Goal: Information Seeking & Learning: Learn about a topic

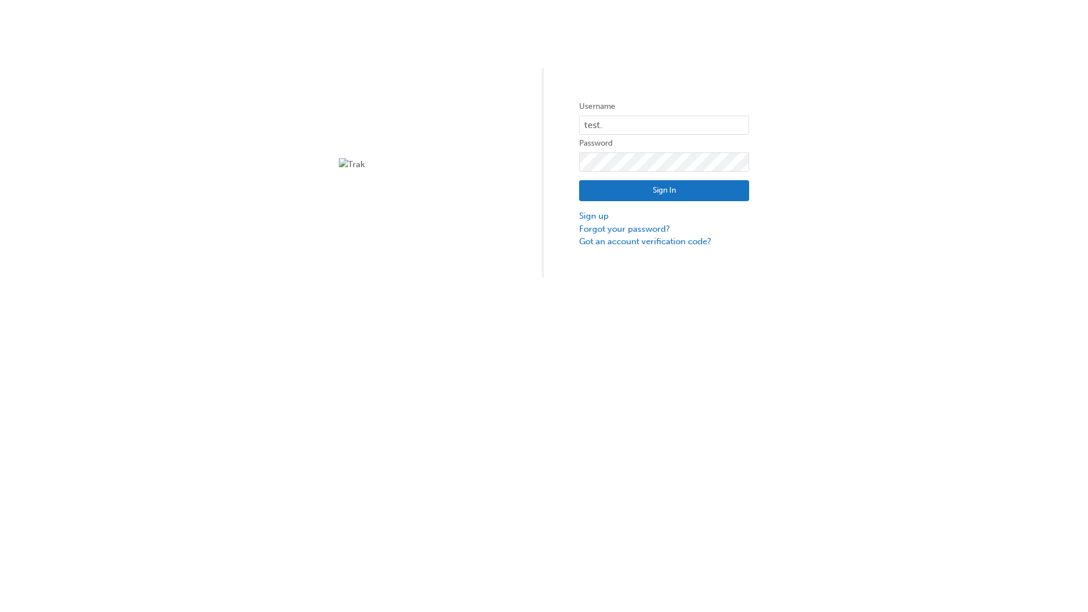
type input "test.e2e.user14"
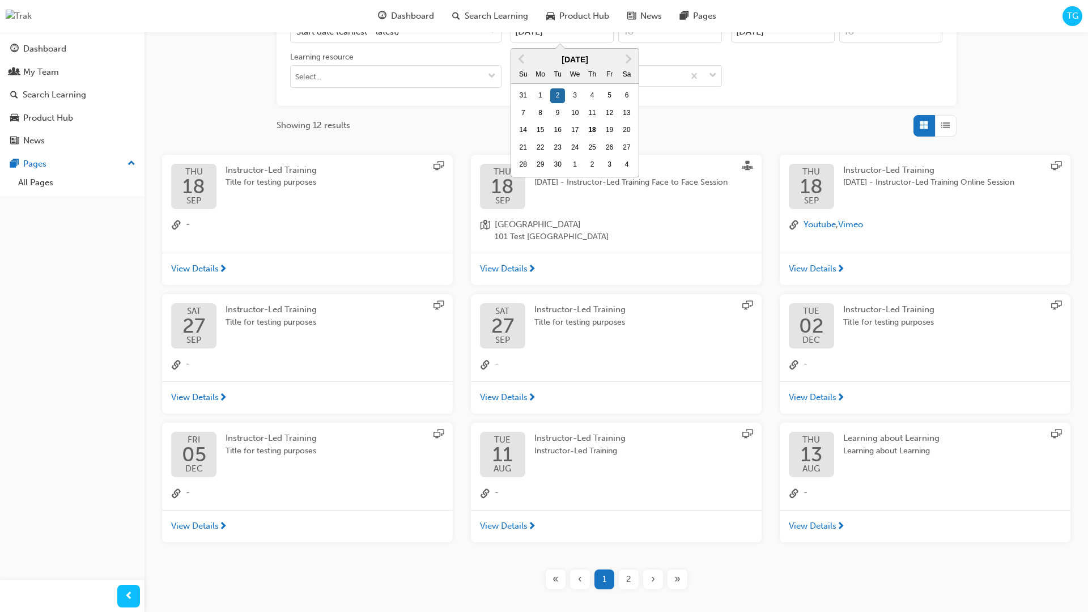
type input "[DATE]"
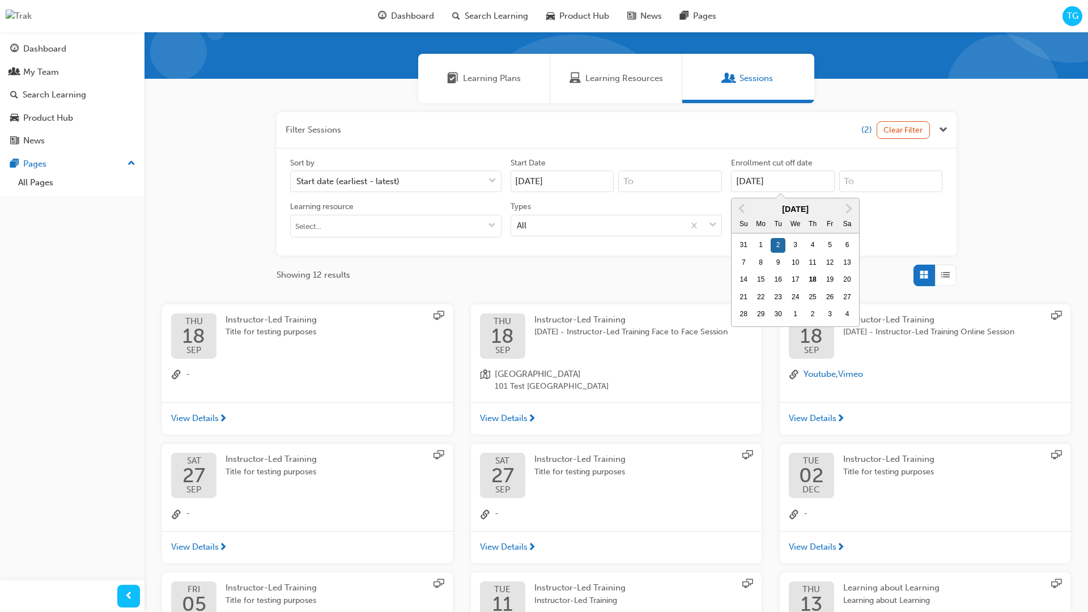
type input "[DATE]"
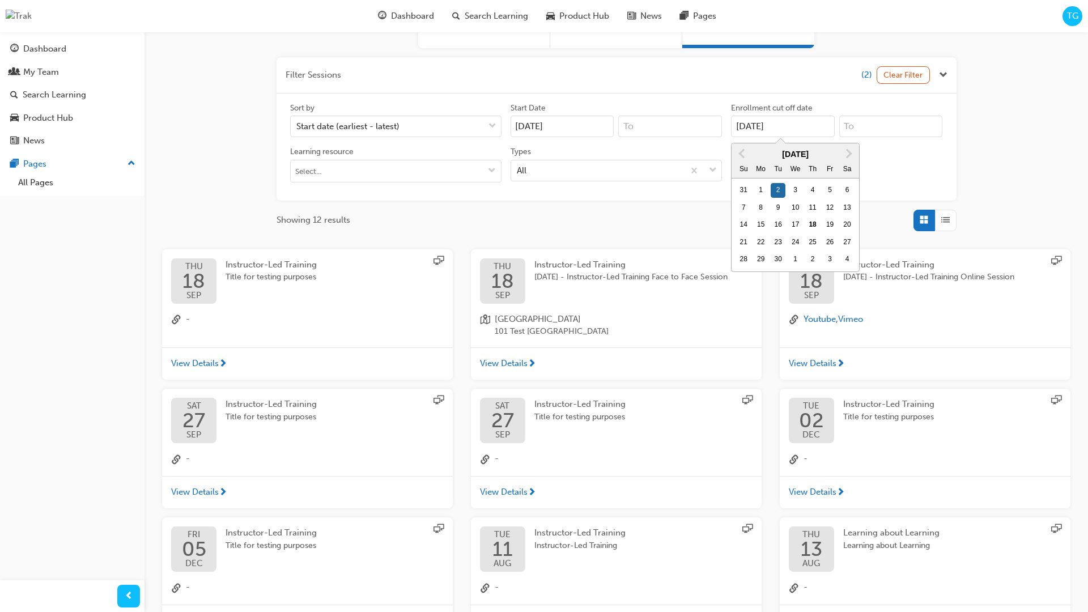
click at [518, 174] on input "Types All" at bounding box center [517, 170] width 1 height 10
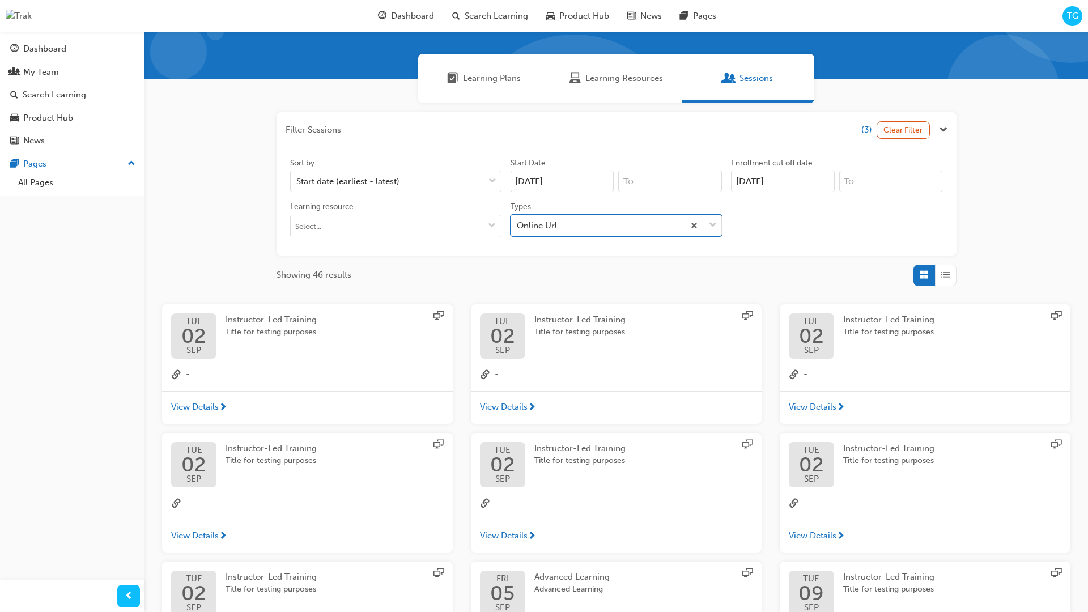
scroll to position [254, 0]
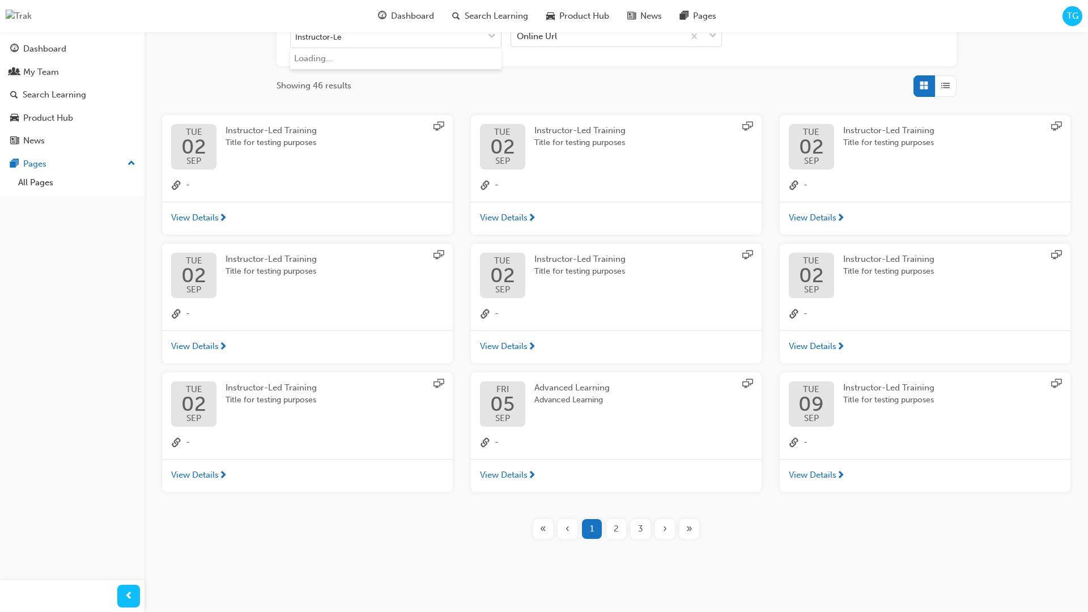
type input "Instructor-Led"
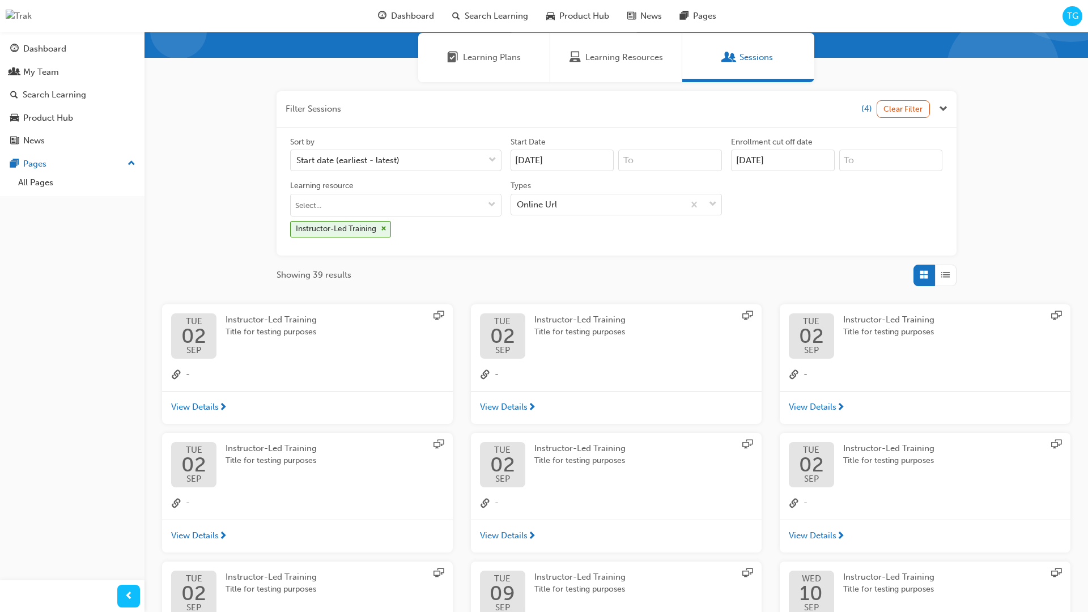
scroll to position [254, 0]
